Goal: Use online tool/utility: Utilize a website feature to perform a specific function

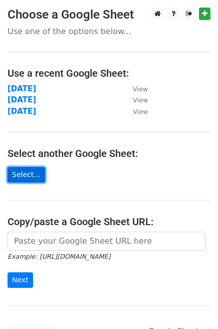
drag, startPoint x: 0, startPoint y: 0, endPoint x: 27, endPoint y: 176, distance: 178.2
click at [27, 176] on link "Select..." at bounding box center [27, 175] width 38 height 16
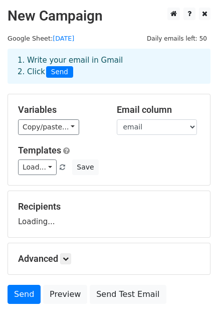
scroll to position [61, 0]
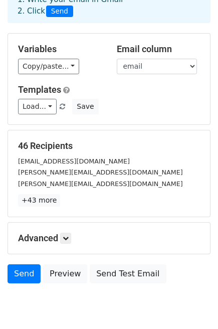
click at [62, 197] on p "+43 more" at bounding box center [109, 200] width 182 height 13
click at [65, 235] on icon at bounding box center [66, 238] width 6 height 6
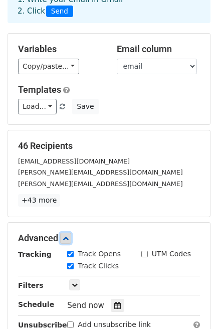
scroll to position [200, 0]
